Goal: Check status: Check status

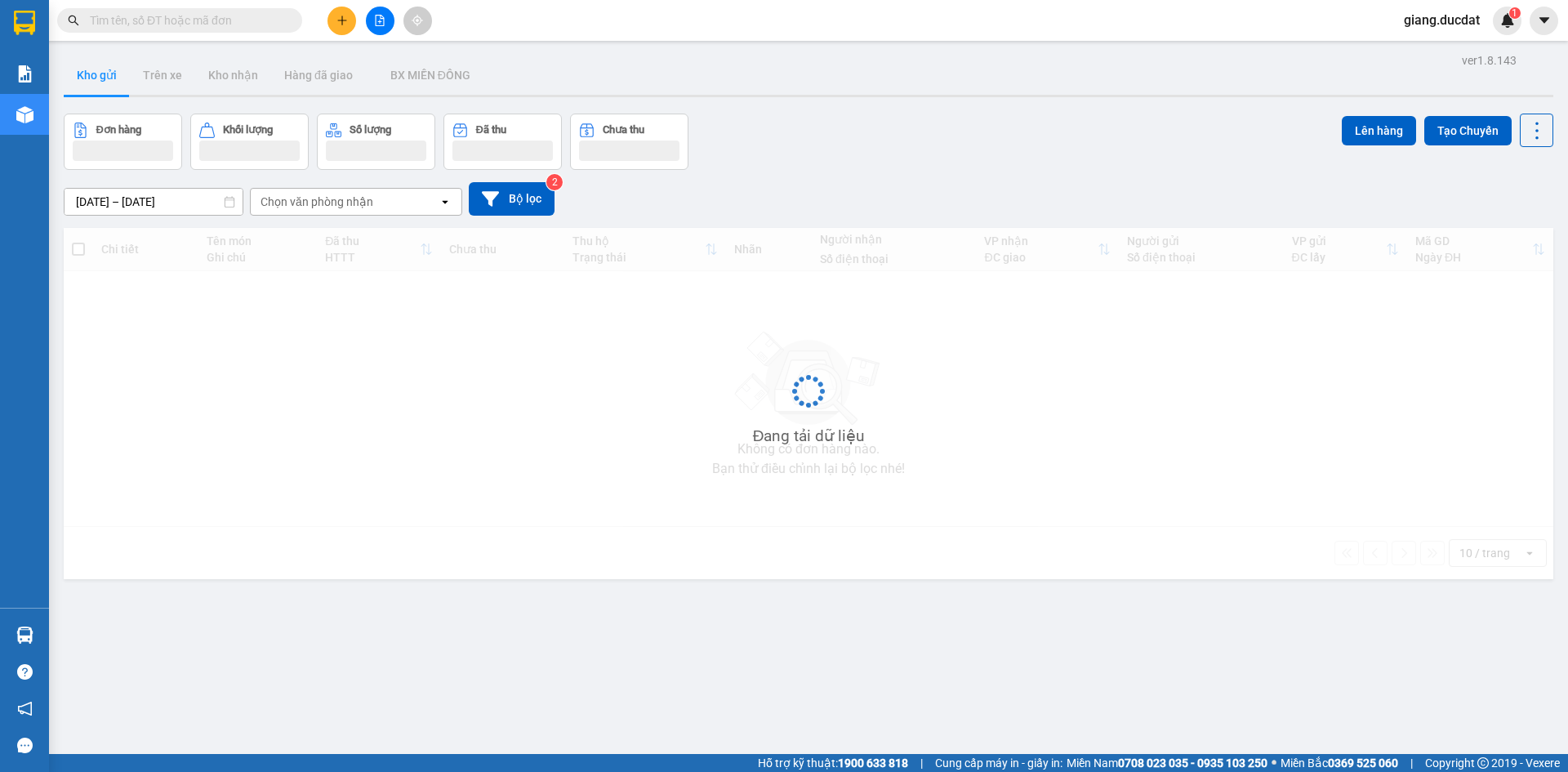
click at [229, 24] on input "text" at bounding box center [186, 20] width 193 height 18
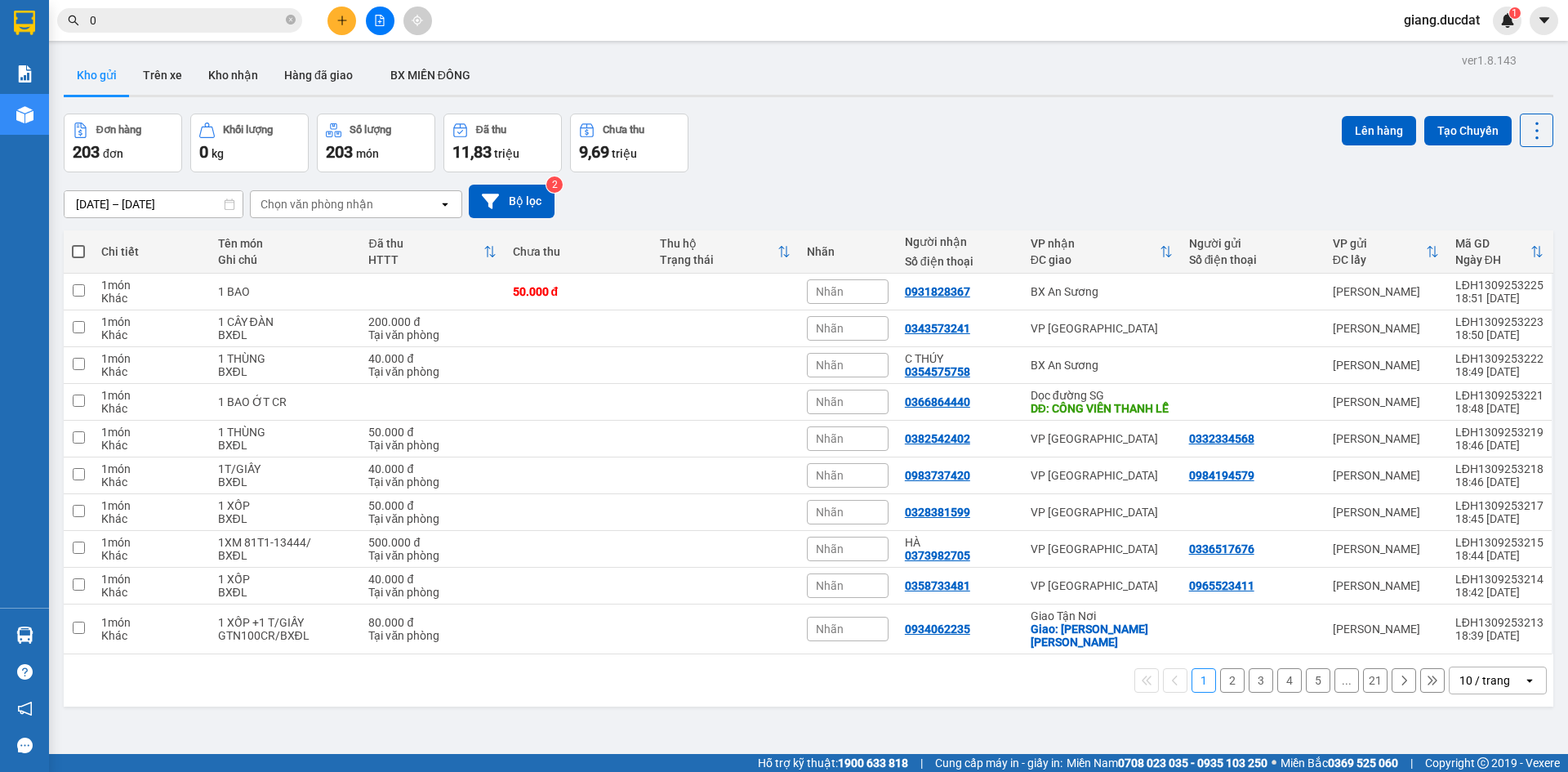
paste input "986055191"
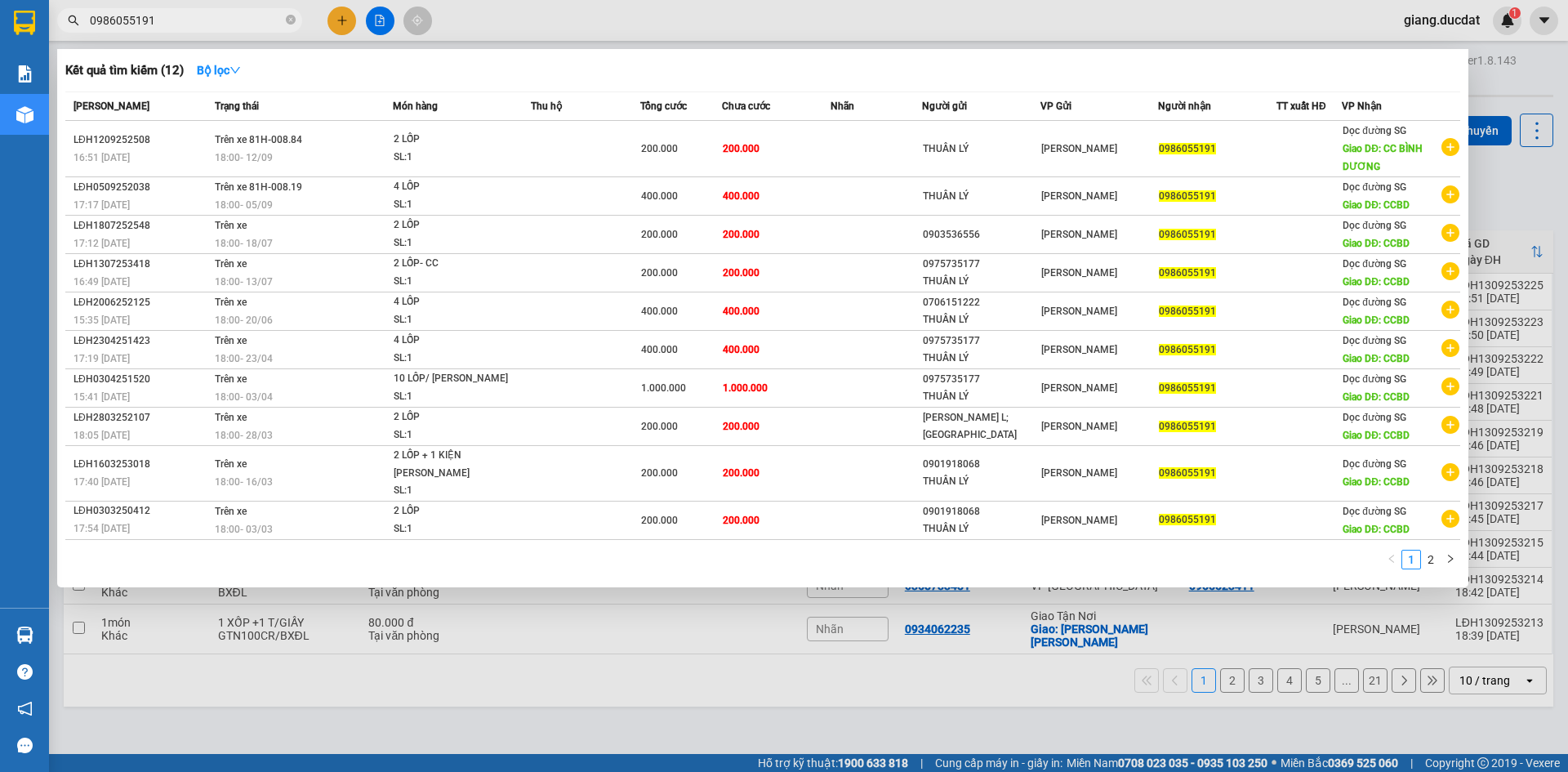
type input "0986055191"
click at [294, 15] on span at bounding box center [291, 20] width 10 height 16
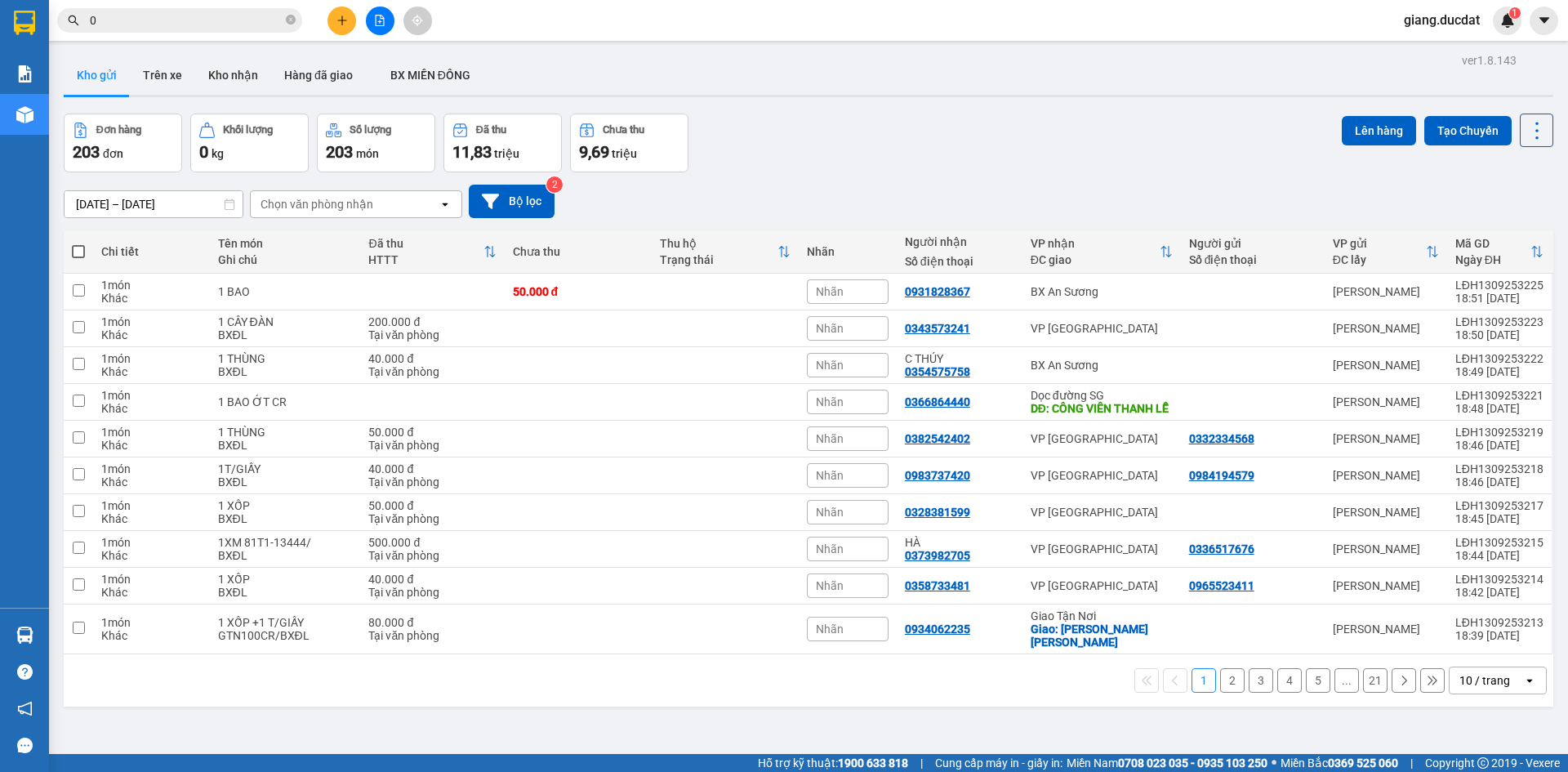
paste input "901860606"
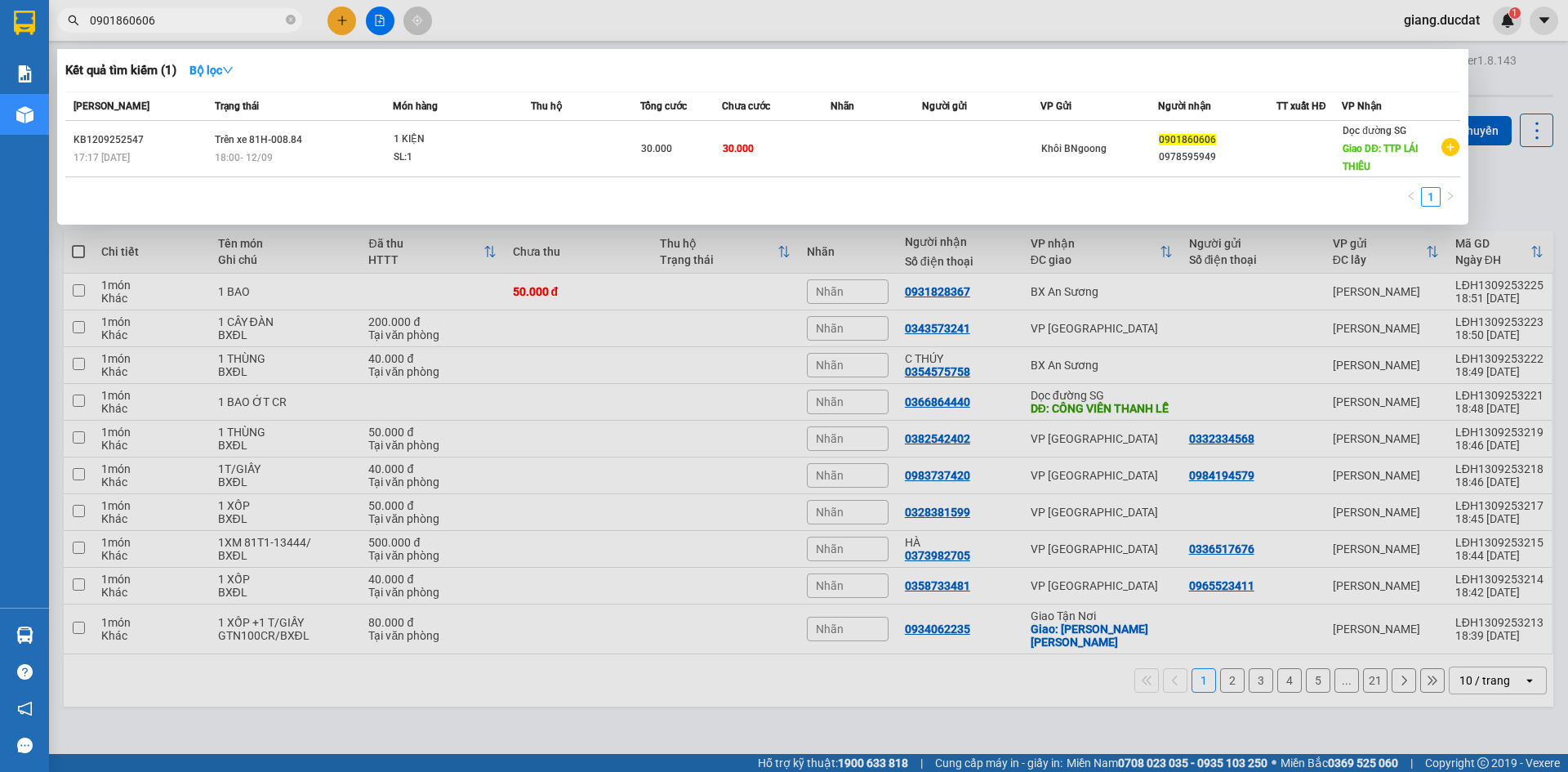
type input "0901860606"
click at [291, 19] on icon "close-circle" at bounding box center [291, 20] width 10 height 10
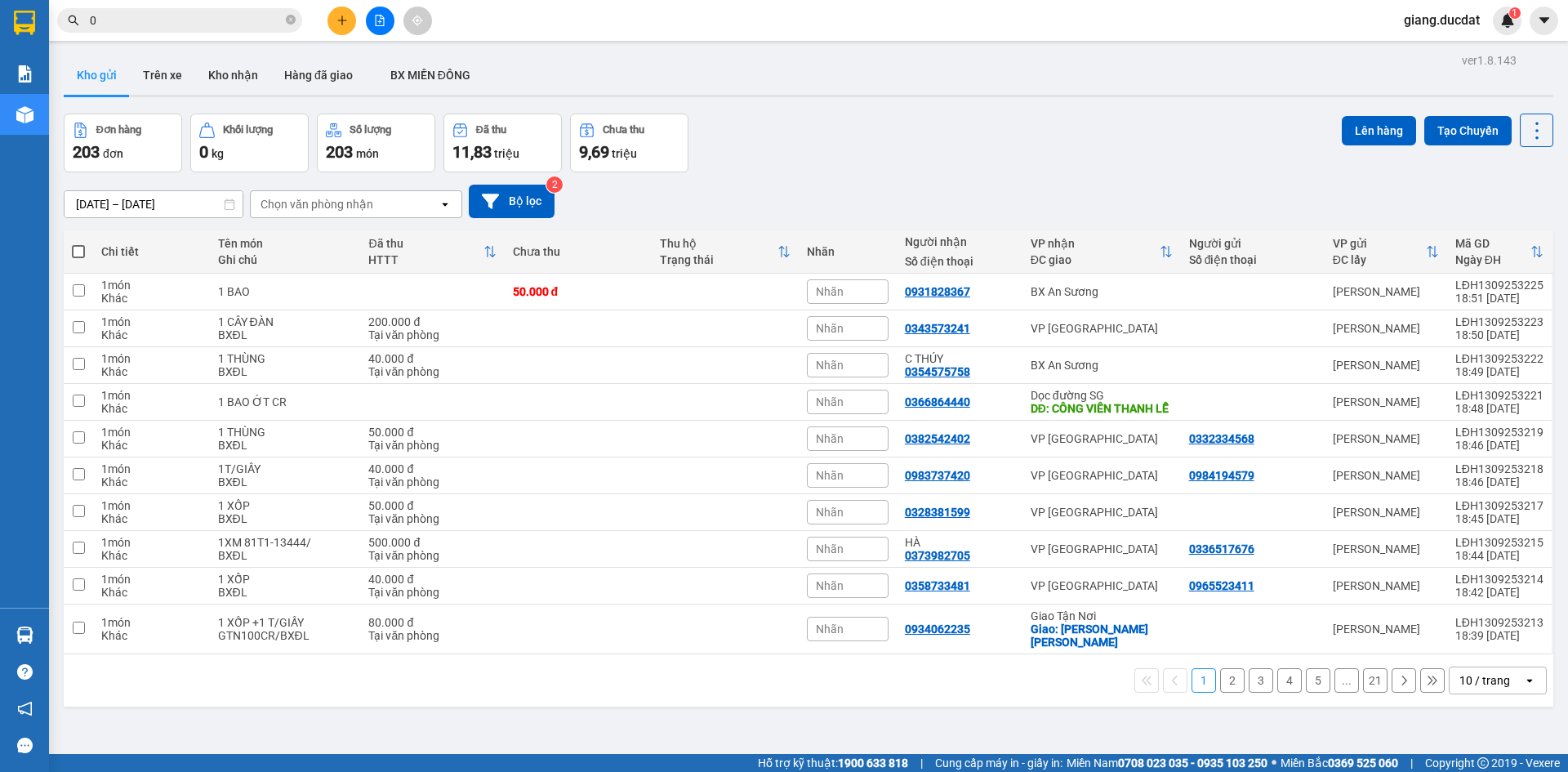
paste input "978595949"
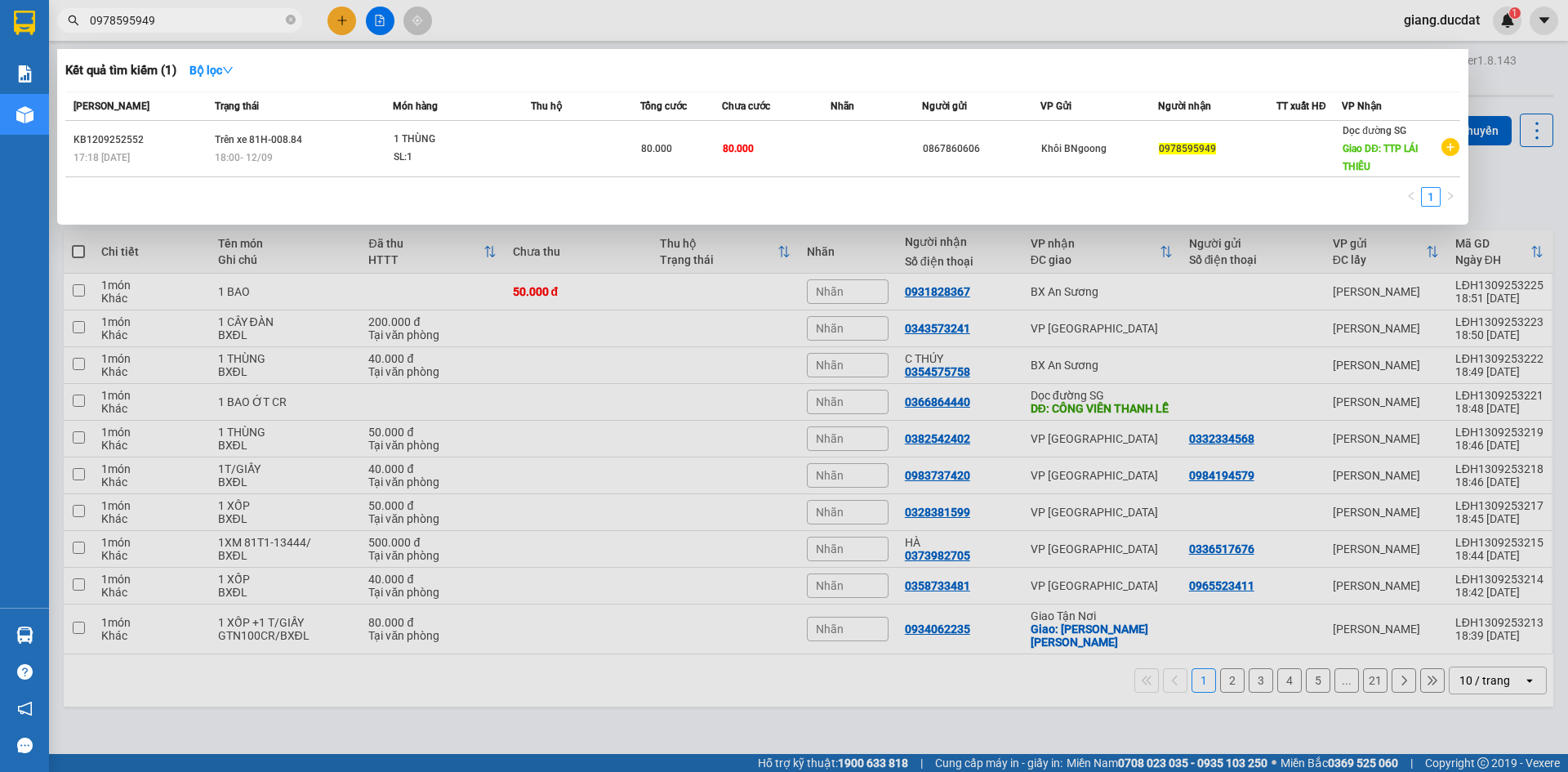
type input "0978595949"
click at [286, 25] on icon "close-circle" at bounding box center [291, 20] width 10 height 10
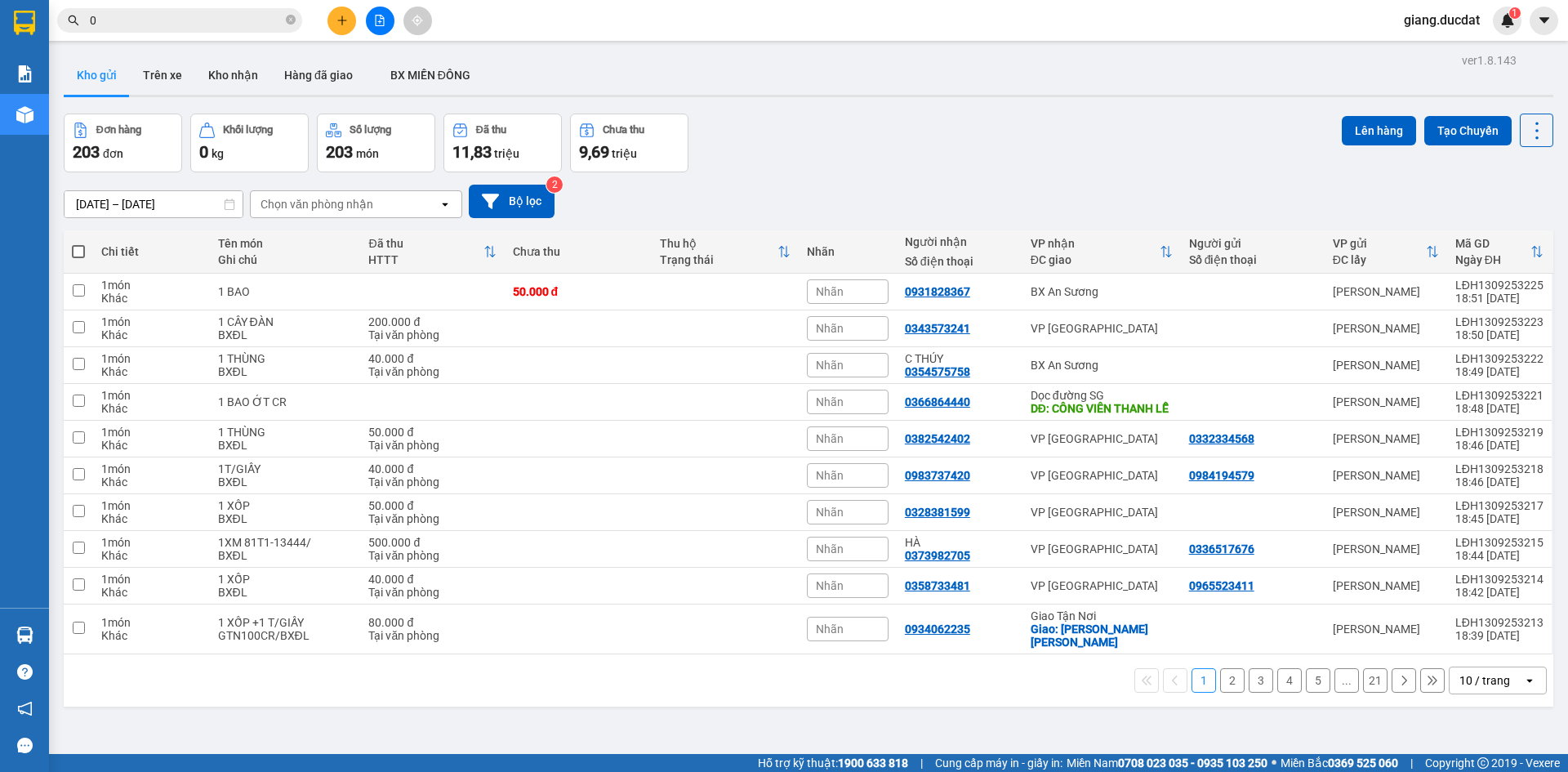
paste input "975378332"
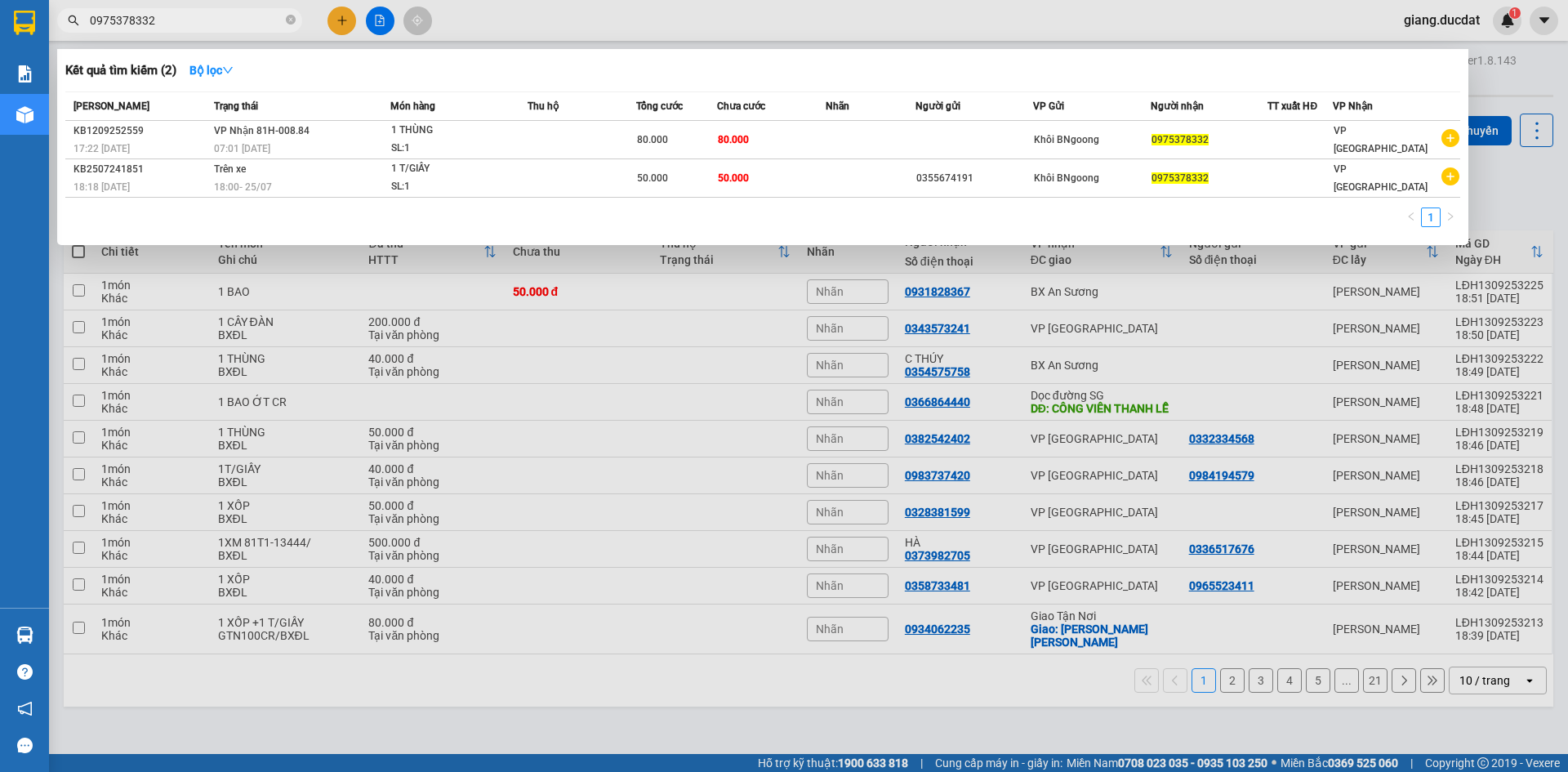
type input "0975378332"
click at [293, 19] on icon "close-circle" at bounding box center [291, 20] width 10 height 10
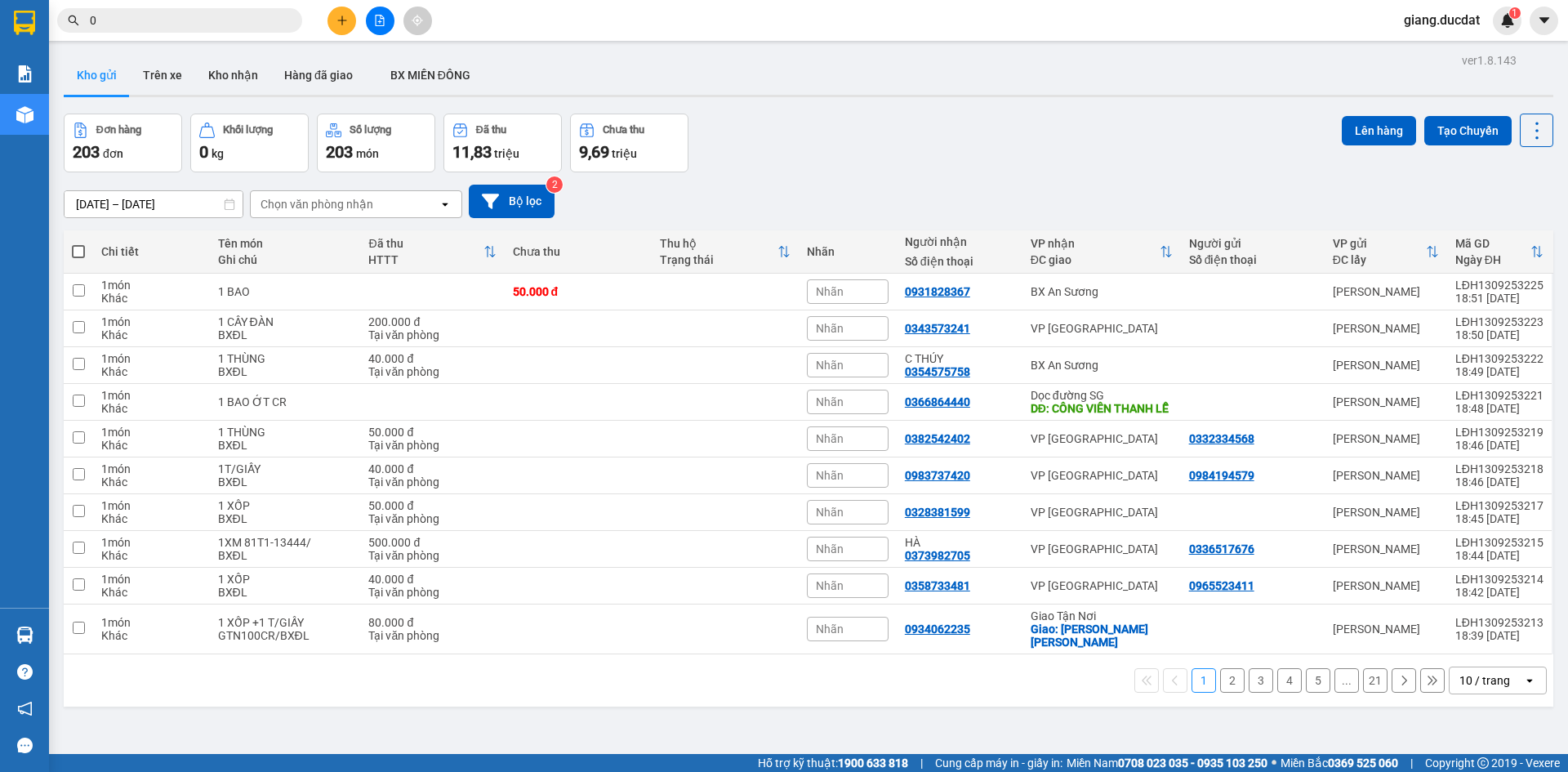
paste input "902532752"
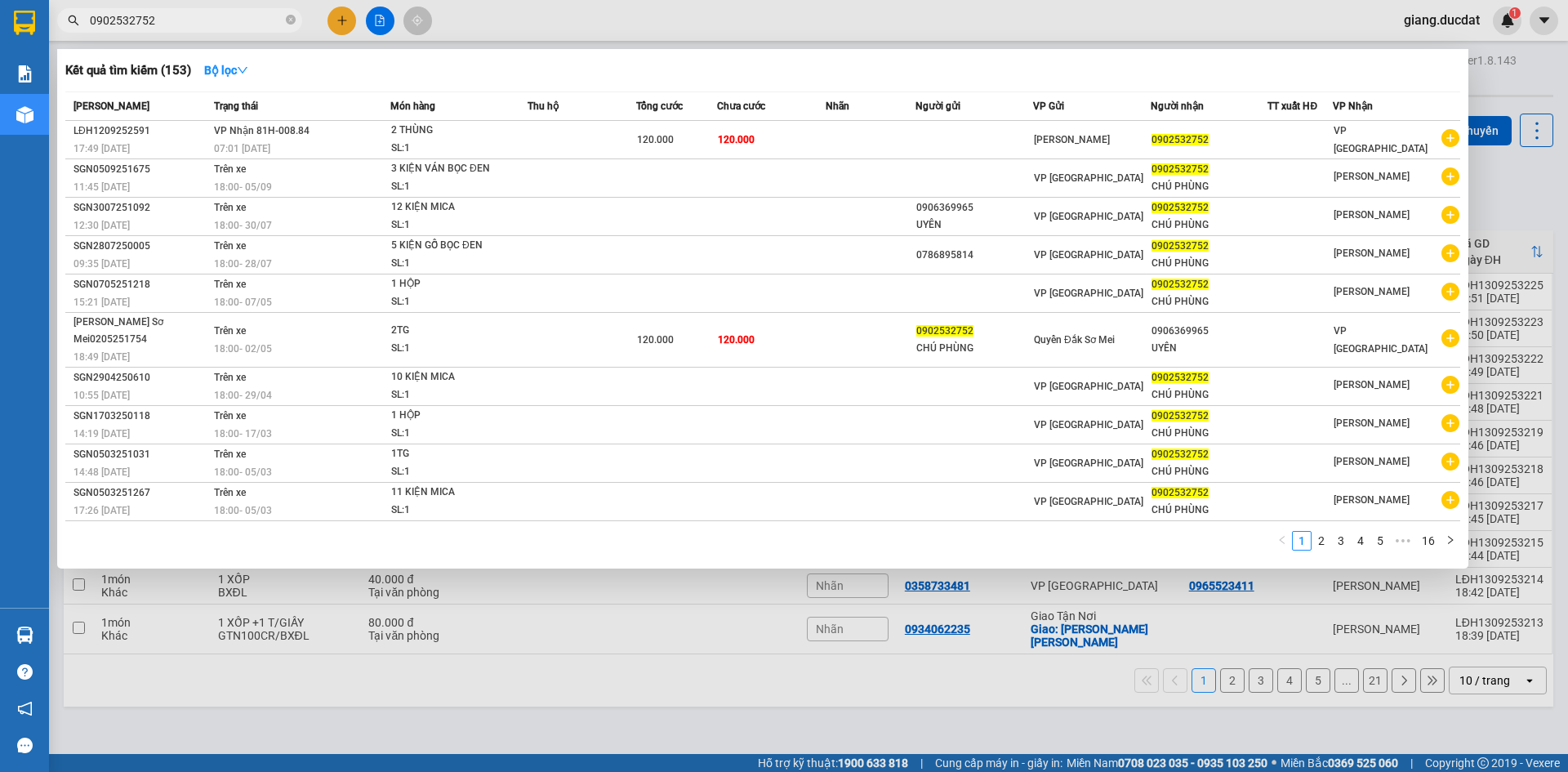
type input "0902532752"
click at [291, 24] on icon "close-circle" at bounding box center [291, 20] width 10 height 10
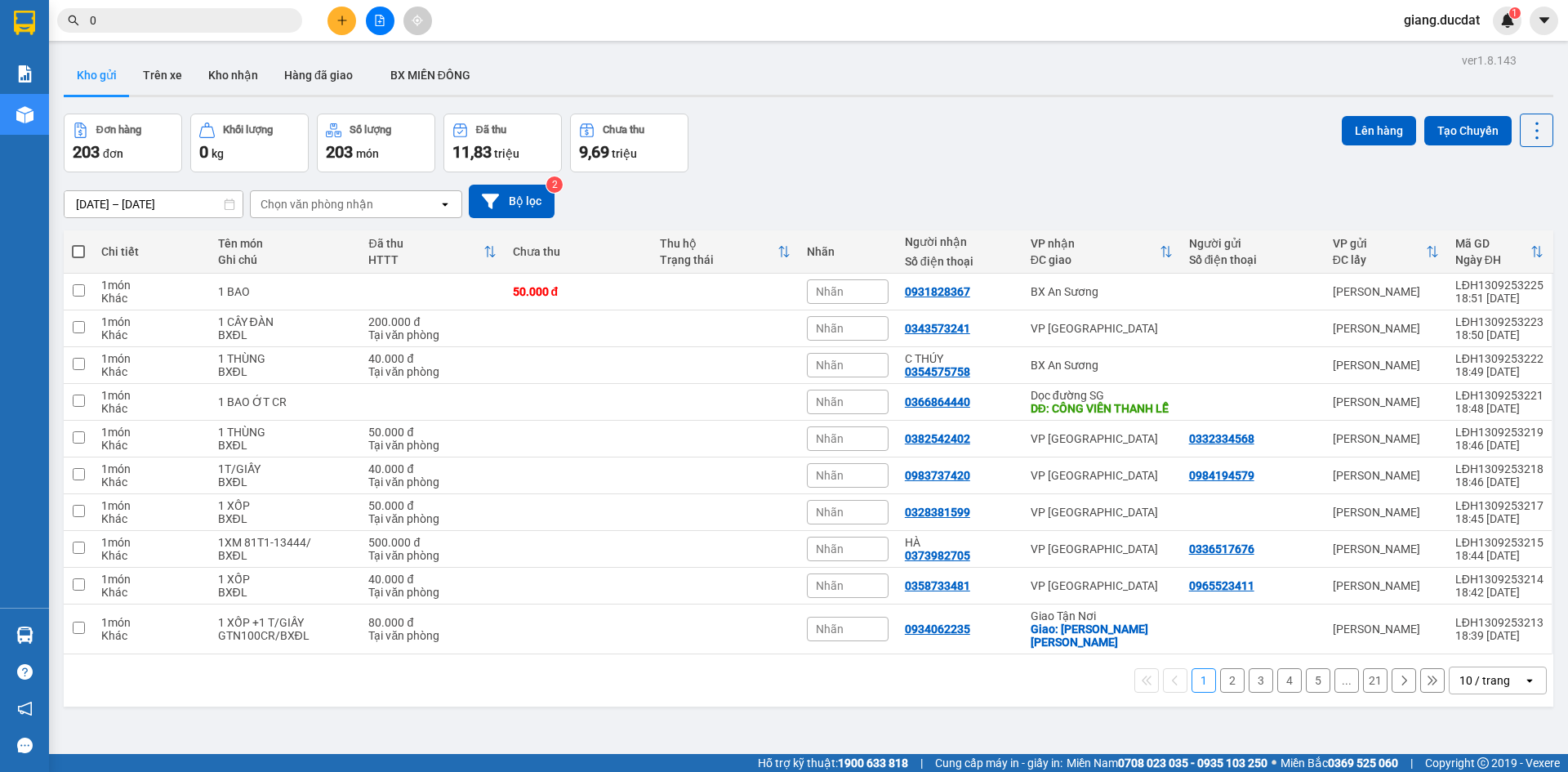
paste input "978377029"
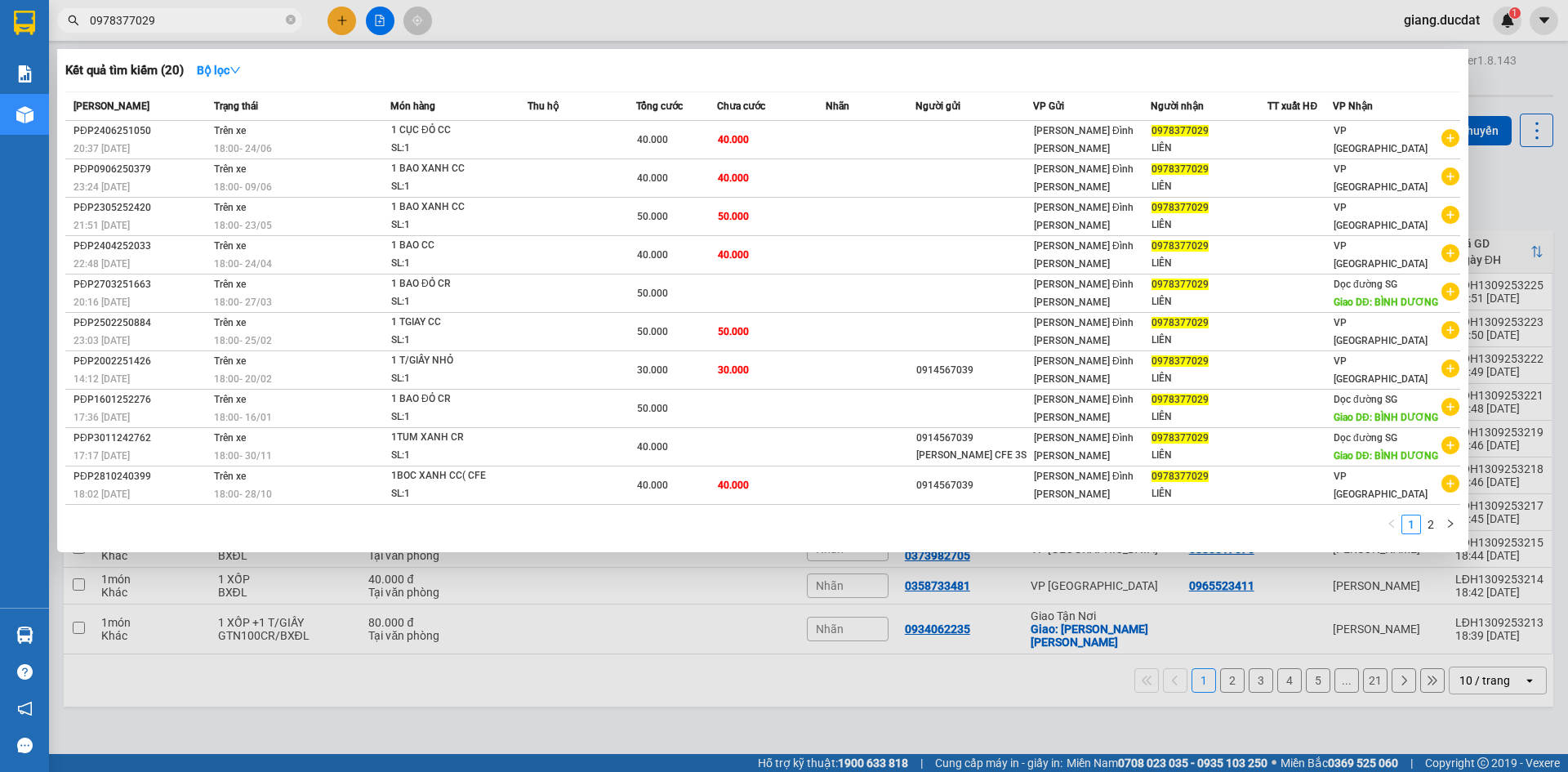
type input "0978377029"
click at [290, 25] on icon "close-circle" at bounding box center [291, 20] width 10 height 10
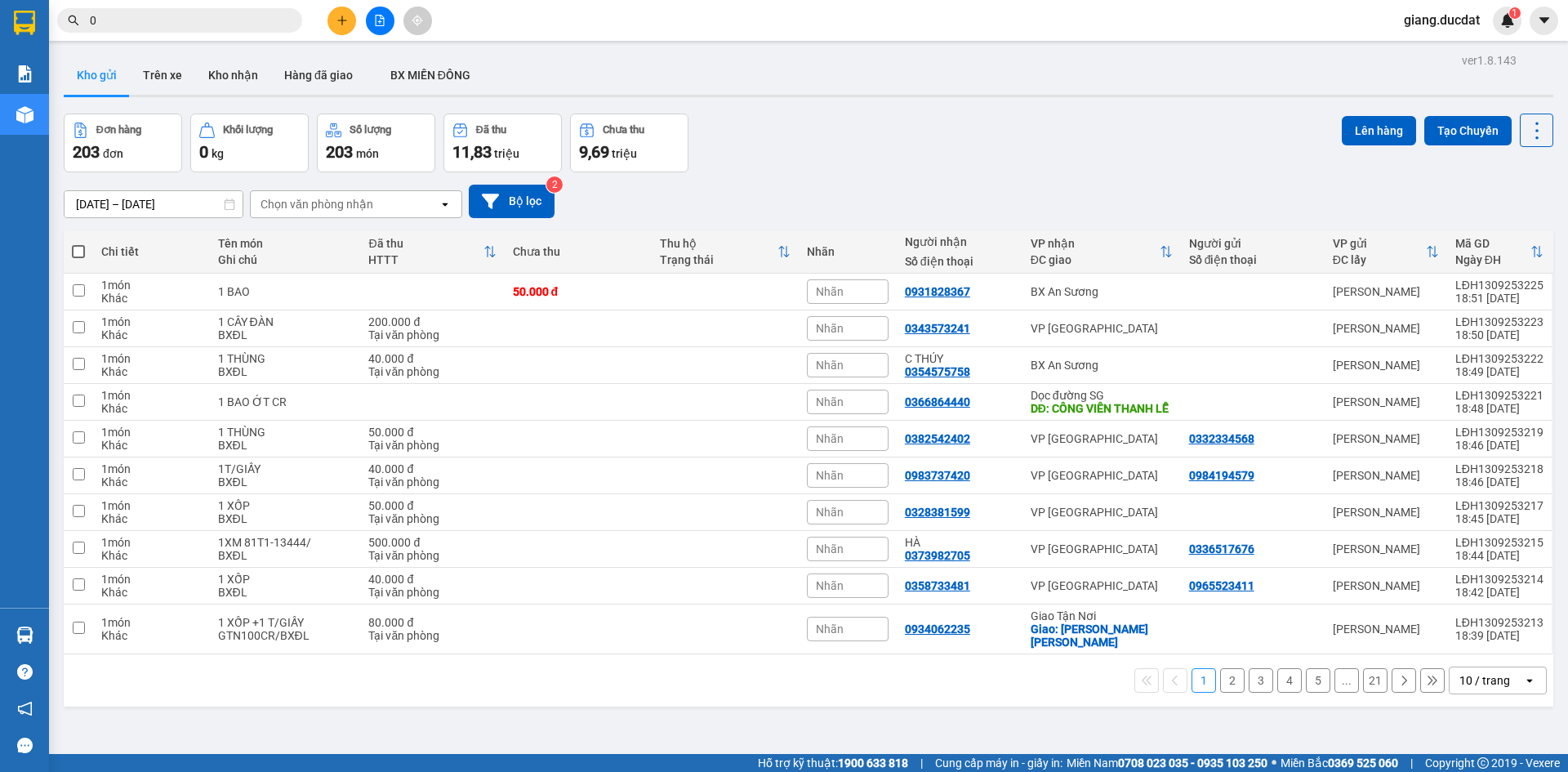
paste input "981742057"
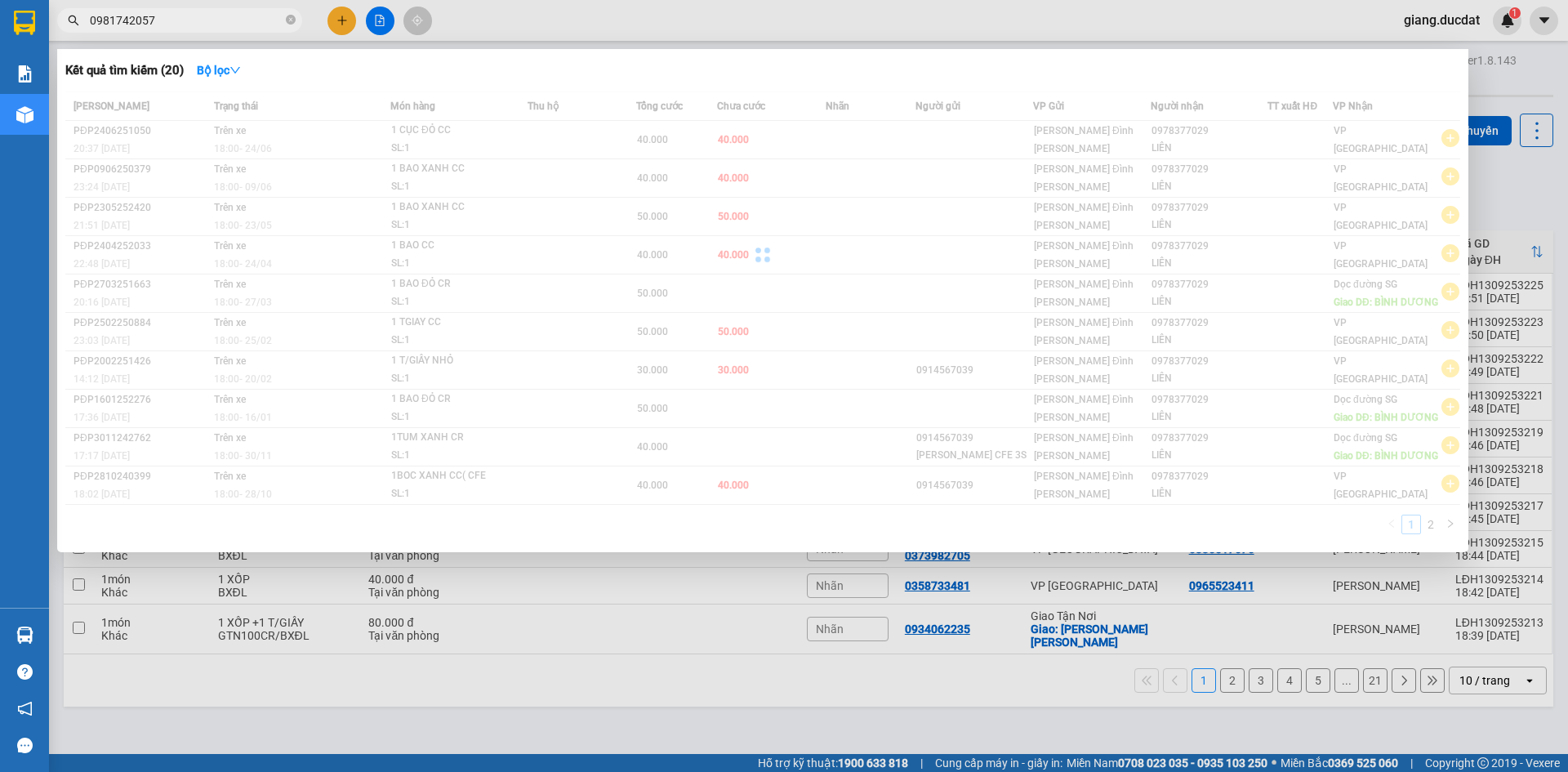
type input "0981742057"
